Goal: Task Accomplishment & Management: Use online tool/utility

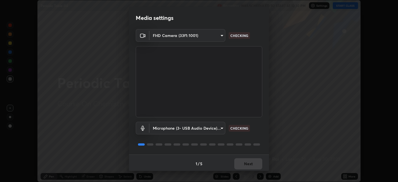
scroll to position [1, 0]
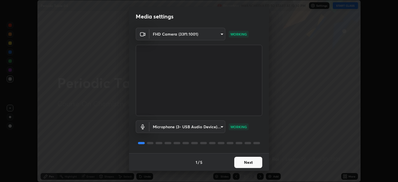
click at [253, 164] on button "Next" at bounding box center [248, 162] width 28 height 11
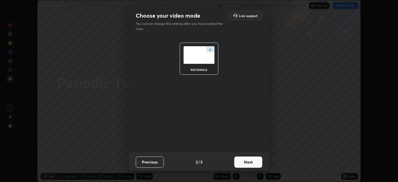
scroll to position [0, 0]
click at [253, 163] on button "Next" at bounding box center [248, 161] width 28 height 11
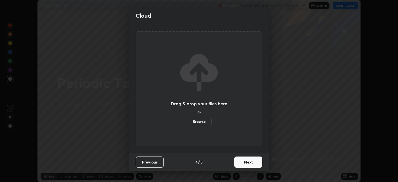
click at [254, 162] on button "Next" at bounding box center [248, 161] width 28 height 11
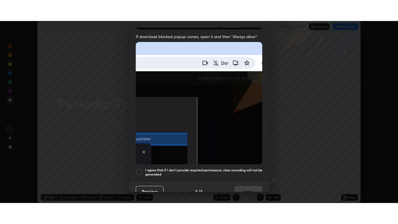
scroll to position [115, 0]
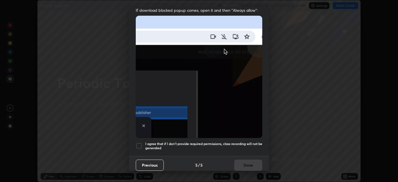
click at [141, 142] on div at bounding box center [139, 145] width 7 height 7
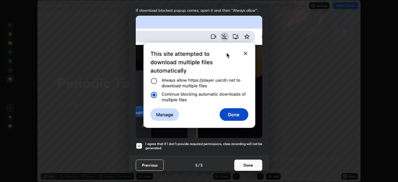
click at [250, 162] on button "Done" at bounding box center [248, 164] width 28 height 11
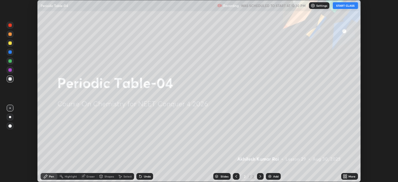
click at [344, 6] on button "START CLASS" at bounding box center [344, 5] width 25 height 7
click at [349, 176] on div "More" at bounding box center [351, 176] width 7 height 3
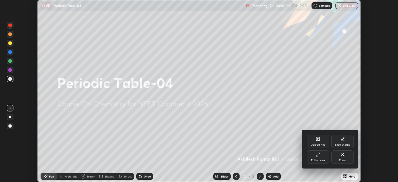
click at [320, 157] on div "Full screen" at bounding box center [317, 156] width 22 height 13
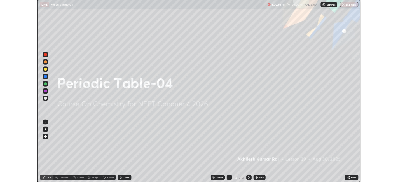
scroll to position [224, 398]
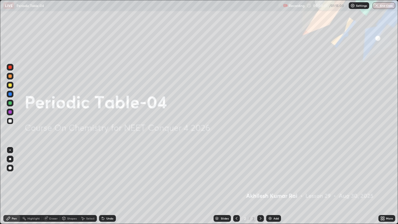
click at [277, 181] on div "Add" at bounding box center [275, 218] width 5 height 3
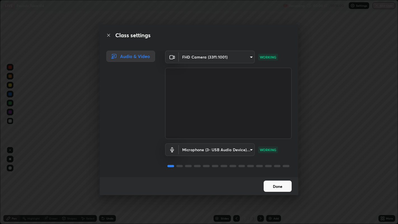
click at [283, 181] on button "Done" at bounding box center [277, 185] width 28 height 11
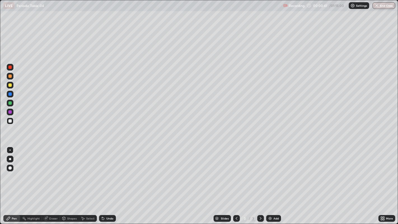
click at [282, 181] on button "Done" at bounding box center [277, 185] width 28 height 11
click at [10, 85] on div at bounding box center [9, 84] width 3 height 3
click at [272, 181] on div "Add" at bounding box center [273, 218] width 15 height 7
click at [10, 121] on div at bounding box center [9, 120] width 3 height 3
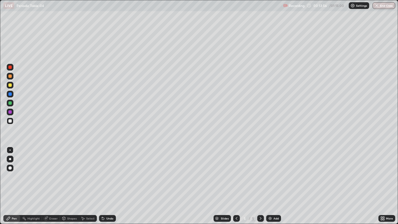
click at [10, 86] on div at bounding box center [9, 84] width 3 height 3
click at [11, 122] on div at bounding box center [9, 120] width 3 height 3
click at [273, 181] on div "Add" at bounding box center [275, 218] width 5 height 3
click at [10, 85] on div at bounding box center [9, 84] width 3 height 3
click at [11, 125] on div at bounding box center [10, 120] width 7 height 9
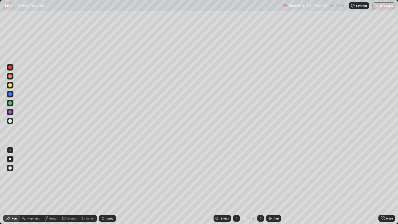
click at [275, 181] on div "Add" at bounding box center [275, 218] width 5 height 3
click at [10, 85] on div at bounding box center [9, 84] width 3 height 3
click at [10, 122] on div at bounding box center [9, 120] width 3 height 3
click at [277, 181] on div "Add" at bounding box center [275, 218] width 5 height 3
click at [11, 86] on div at bounding box center [10, 85] width 7 height 7
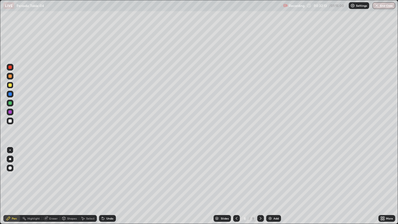
click at [11, 121] on div at bounding box center [9, 120] width 3 height 3
click at [273, 181] on div "Add" at bounding box center [273, 218] width 15 height 7
click at [11, 121] on div at bounding box center [9, 120] width 3 height 3
click at [10, 85] on div at bounding box center [9, 84] width 3 height 3
click at [272, 181] on div "Add" at bounding box center [273, 218] width 15 height 7
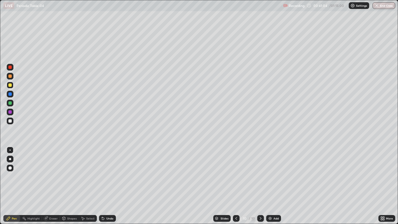
click at [11, 84] on div at bounding box center [9, 84] width 3 height 3
click at [52, 181] on div "Eraser" at bounding box center [53, 218] width 8 height 3
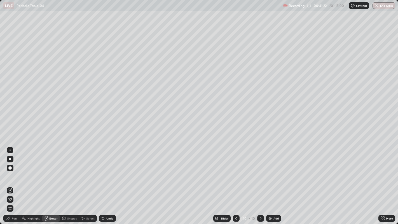
click at [14, 181] on div "Pen" at bounding box center [14, 218] width 5 height 3
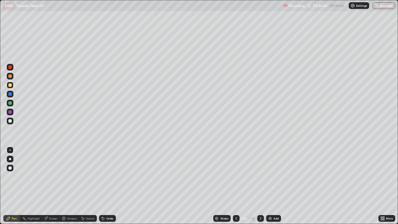
click at [235, 181] on icon at bounding box center [236, 218] width 4 height 4
click at [260, 181] on icon at bounding box center [260, 218] width 2 height 3
click at [260, 181] on icon at bounding box center [260, 218] width 4 height 4
click at [10, 121] on div at bounding box center [9, 120] width 3 height 3
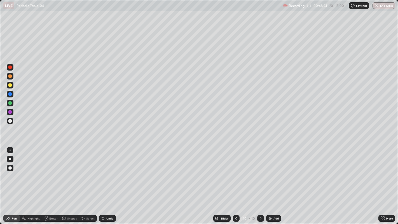
click at [276, 181] on div "Add" at bounding box center [275, 218] width 5 height 3
click at [11, 85] on div at bounding box center [9, 84] width 3 height 3
click at [274, 181] on div "Add" at bounding box center [273, 218] width 15 height 7
click at [11, 122] on div at bounding box center [9, 120] width 3 height 3
click at [274, 181] on div "Add" at bounding box center [275, 218] width 5 height 3
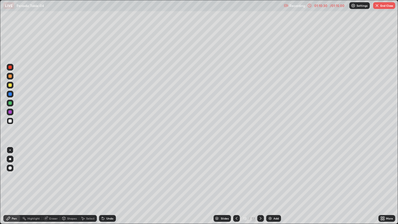
click at [393, 8] on button "End Class" at bounding box center [384, 5] width 22 height 7
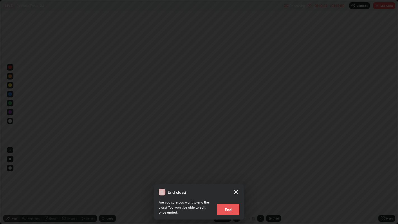
click at [236, 181] on button "End" at bounding box center [228, 209] width 22 height 11
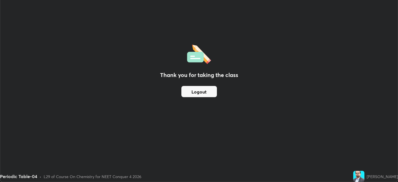
scroll to position [27781, 27565]
